Goal: Task Accomplishment & Management: Complete application form

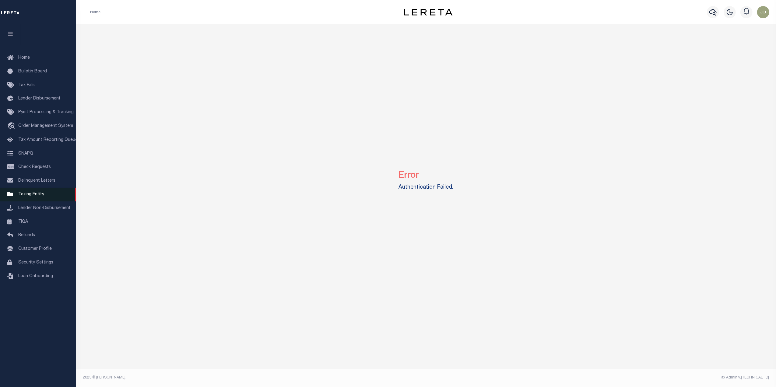
click at [49, 196] on link "Taxing Entity" at bounding box center [38, 195] width 76 height 14
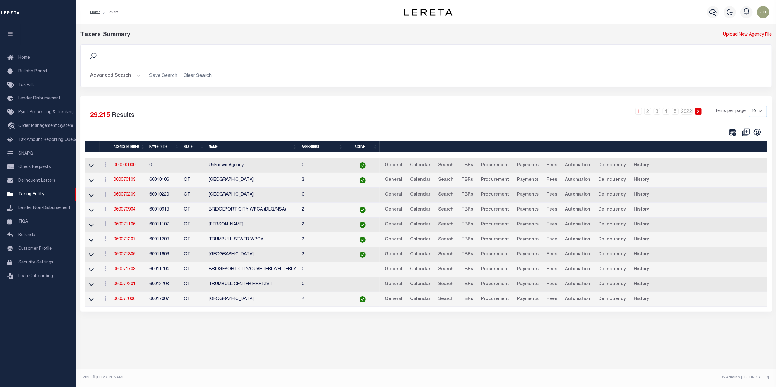
click at [756, 111] on select "10 25 50 100" at bounding box center [757, 111] width 18 height 11
select select "50"
click at [748, 106] on select "10 25 50 100" at bounding box center [757, 111] width 18 height 11
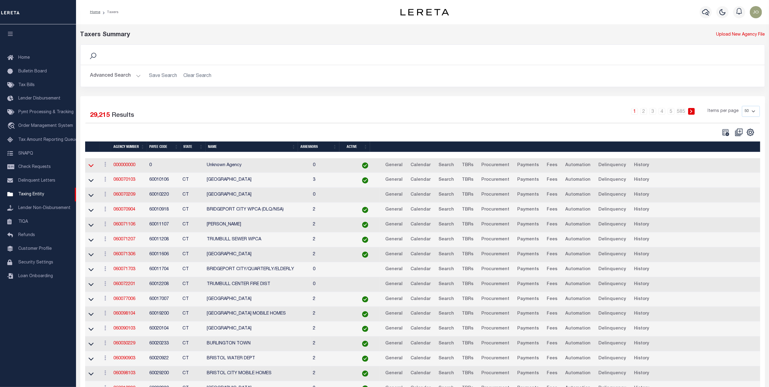
click at [89, 166] on icon at bounding box center [91, 165] width 5 height 6
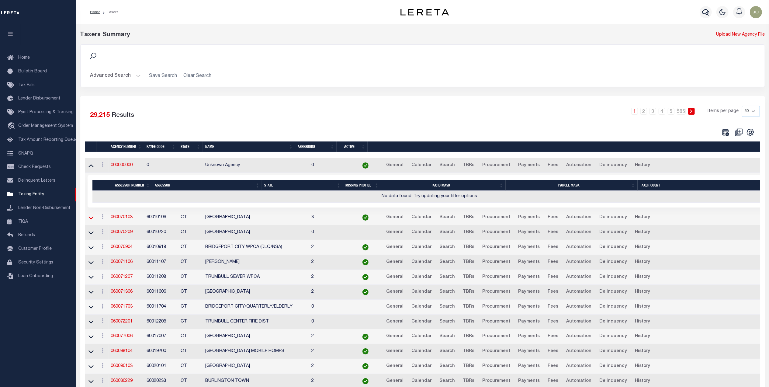
click at [92, 219] on icon at bounding box center [91, 217] width 5 height 3
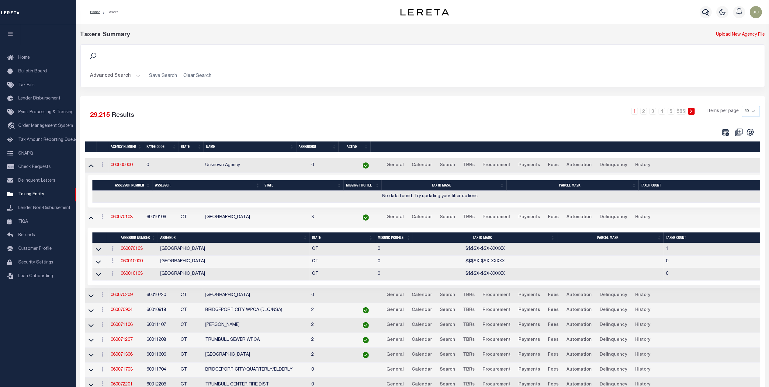
scroll to position [81, 0]
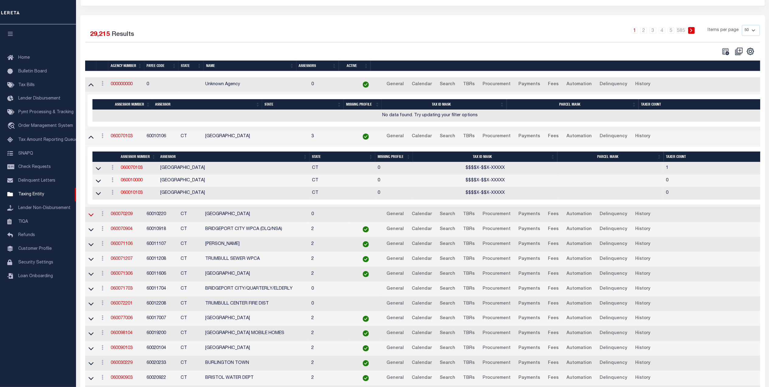
click at [91, 217] on icon at bounding box center [91, 214] width 5 height 6
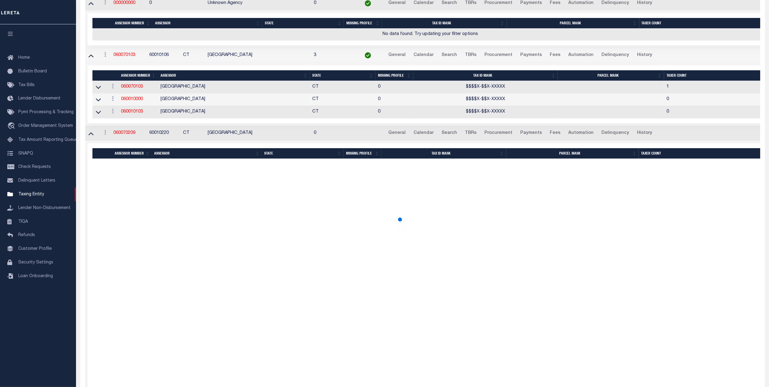
scroll to position [324, 0]
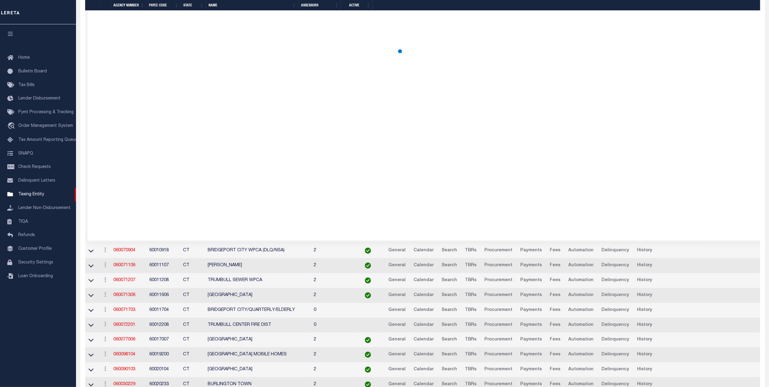
click at [94, 253] on link at bounding box center [91, 250] width 7 height 4
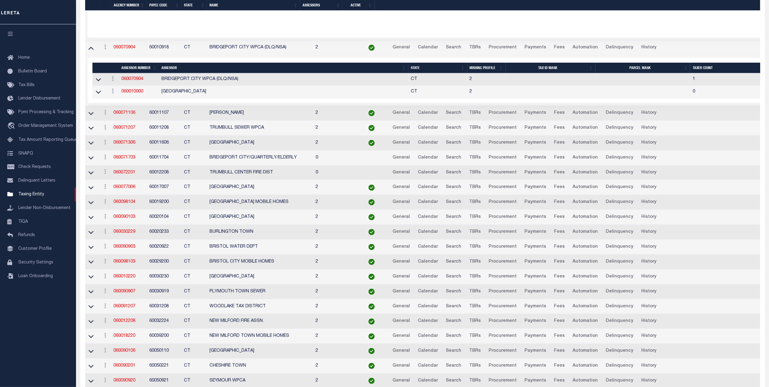
scroll to position [517, 0]
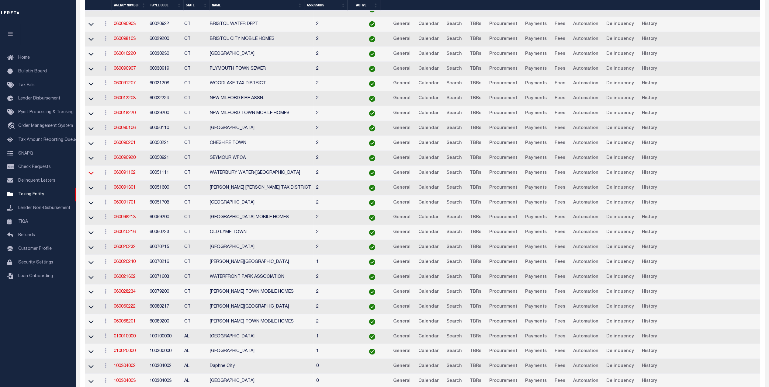
click at [92, 176] on icon at bounding box center [91, 173] width 5 height 6
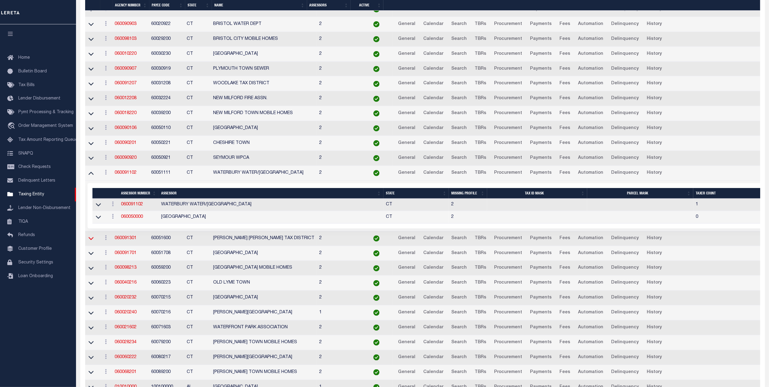
click at [89, 242] on icon at bounding box center [91, 238] width 5 height 6
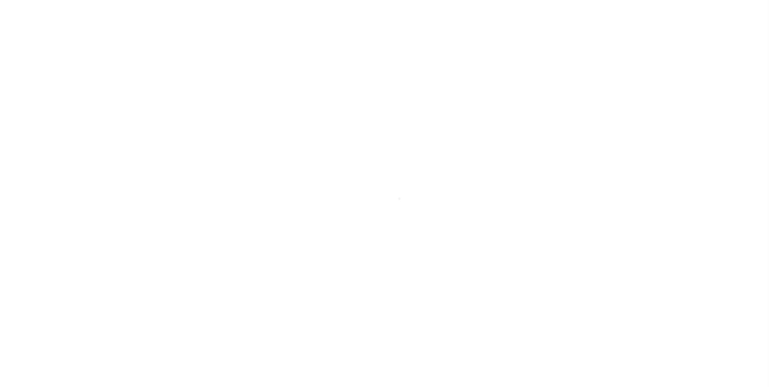
select select
checkbox input "false"
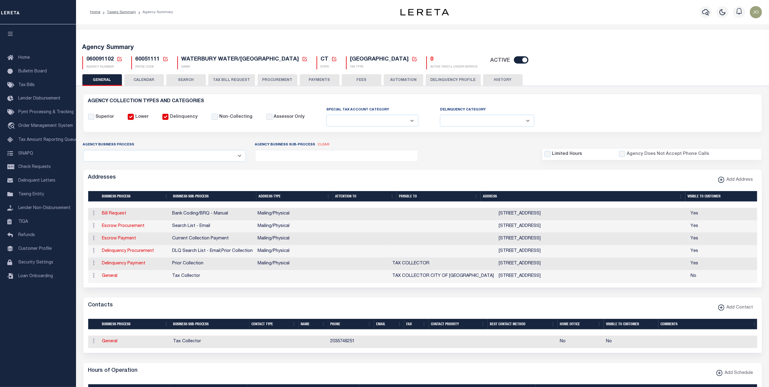
click at [149, 83] on button "CALENDAR" at bounding box center [144, 80] width 40 height 12
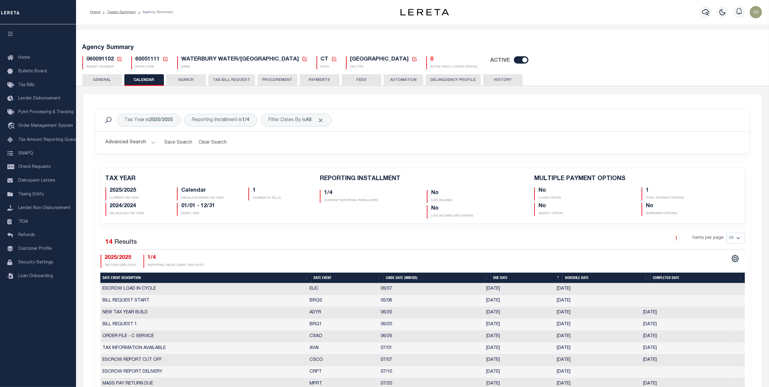
checkbox input "false"
type input "1"
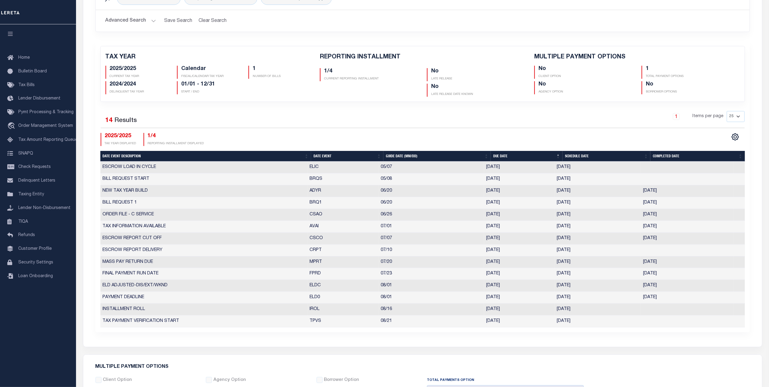
scroll to position [81, 0]
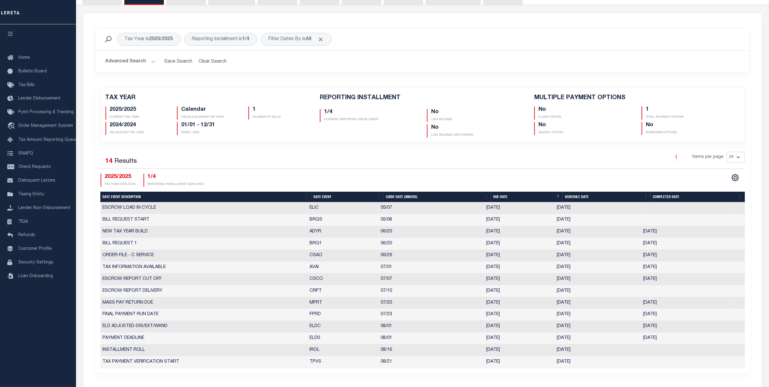
click at [363, 170] on div "Selected 14 Results 1 Items per page 25 50 125 150 175 200 2025/2025 TAX YEAR D…" at bounding box center [423, 169] width 654 height 35
